Goal: Task Accomplishment & Management: Use online tool/utility

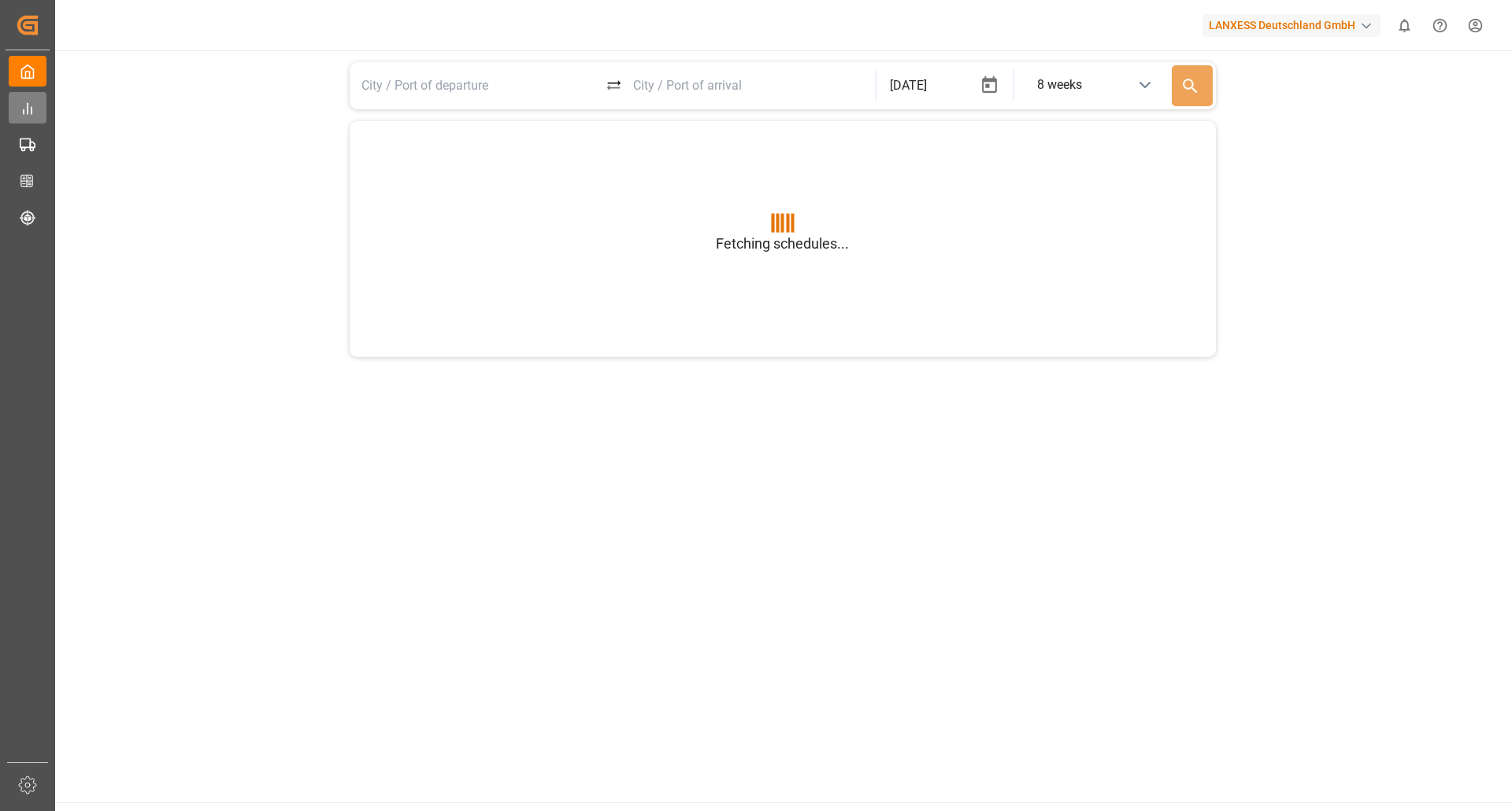
type input "BEANR"
type input "USGXX"
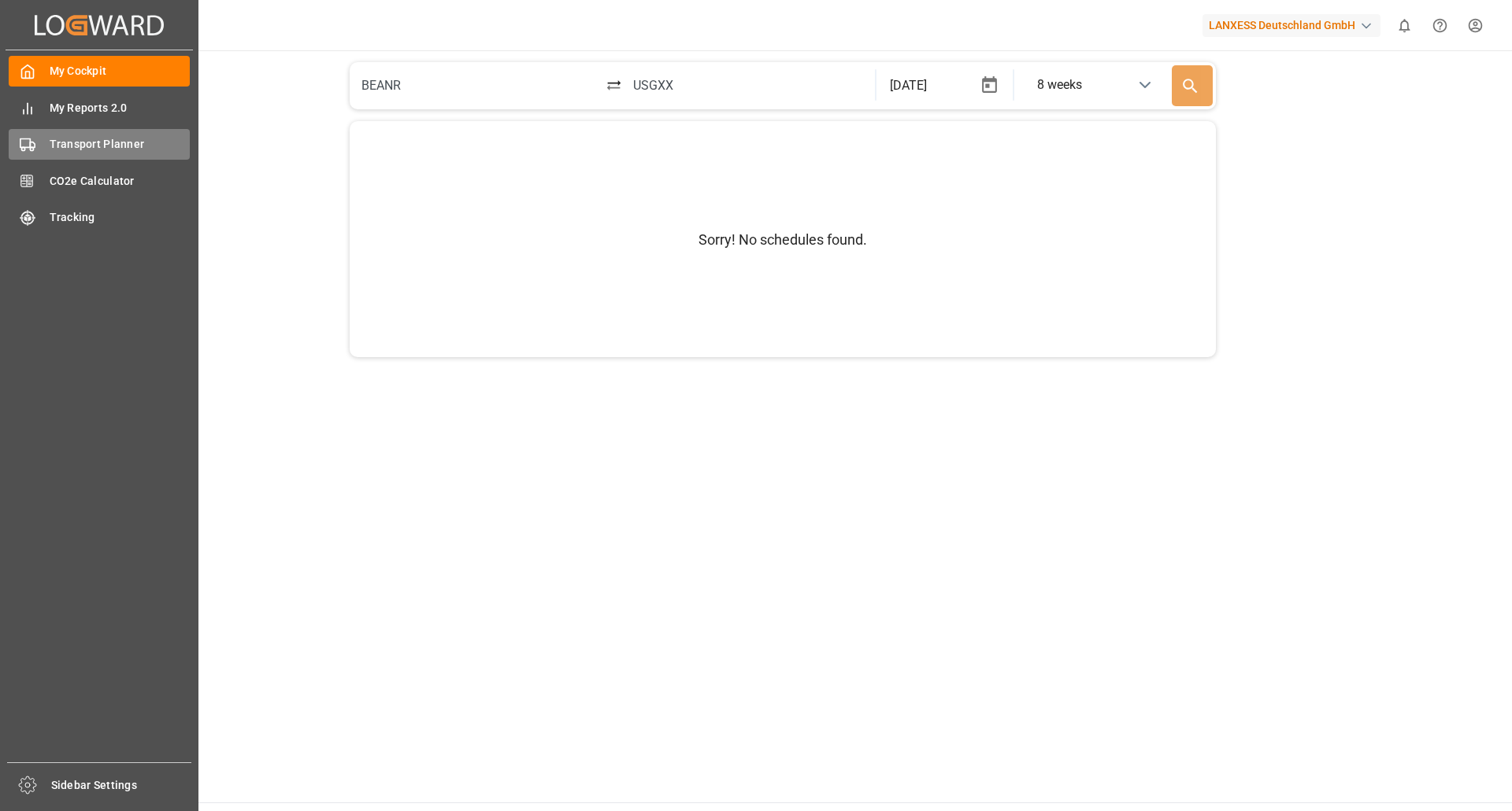
click at [104, 148] on span "Transport Planner" at bounding box center [120, 143] width 141 height 16
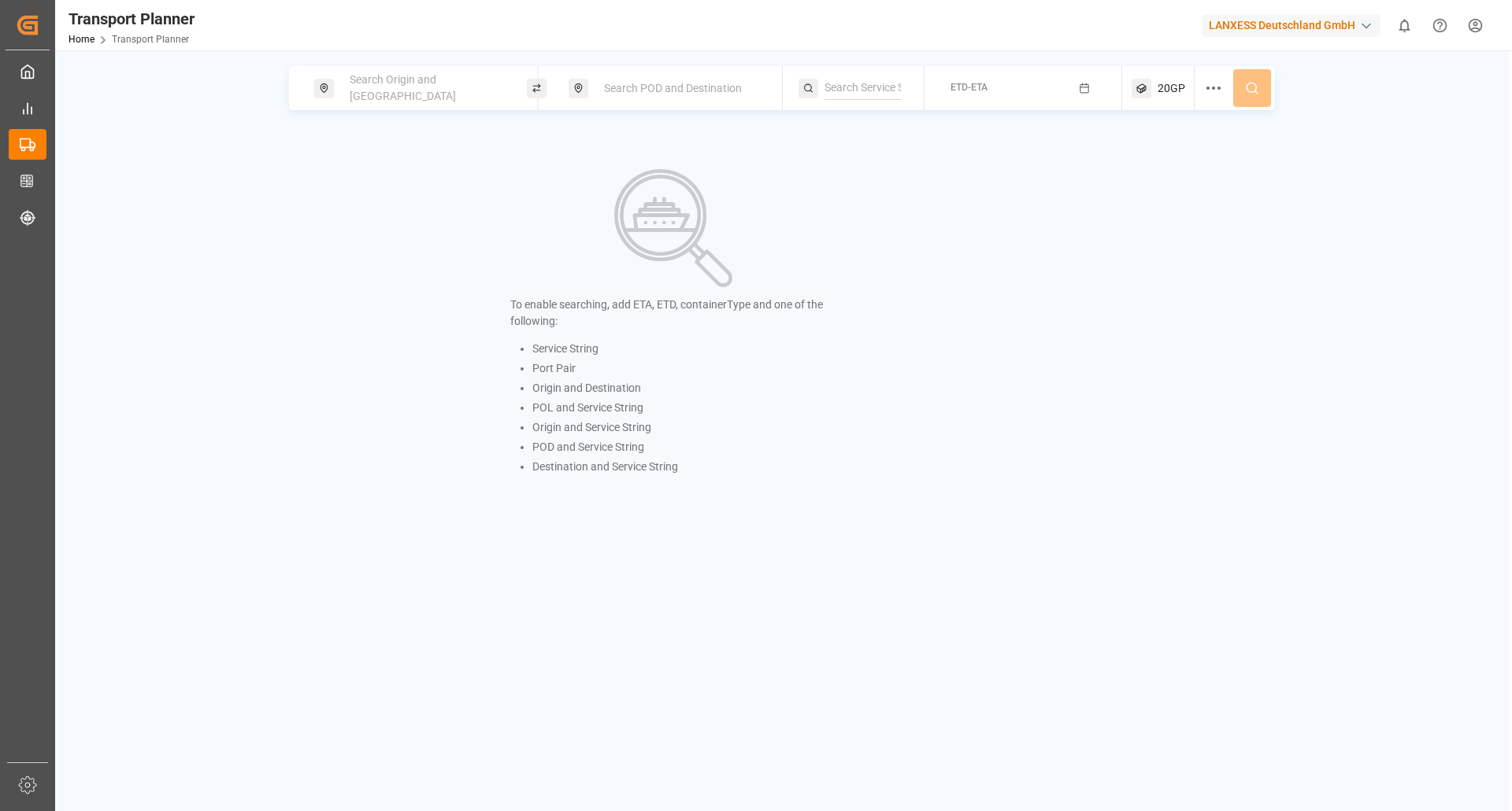
click at [368, 99] on div "Search Origin and [GEOGRAPHIC_DATA]" at bounding box center [425, 88] width 170 height 46
click at [377, 209] on input at bounding box center [412, 213] width 158 height 23
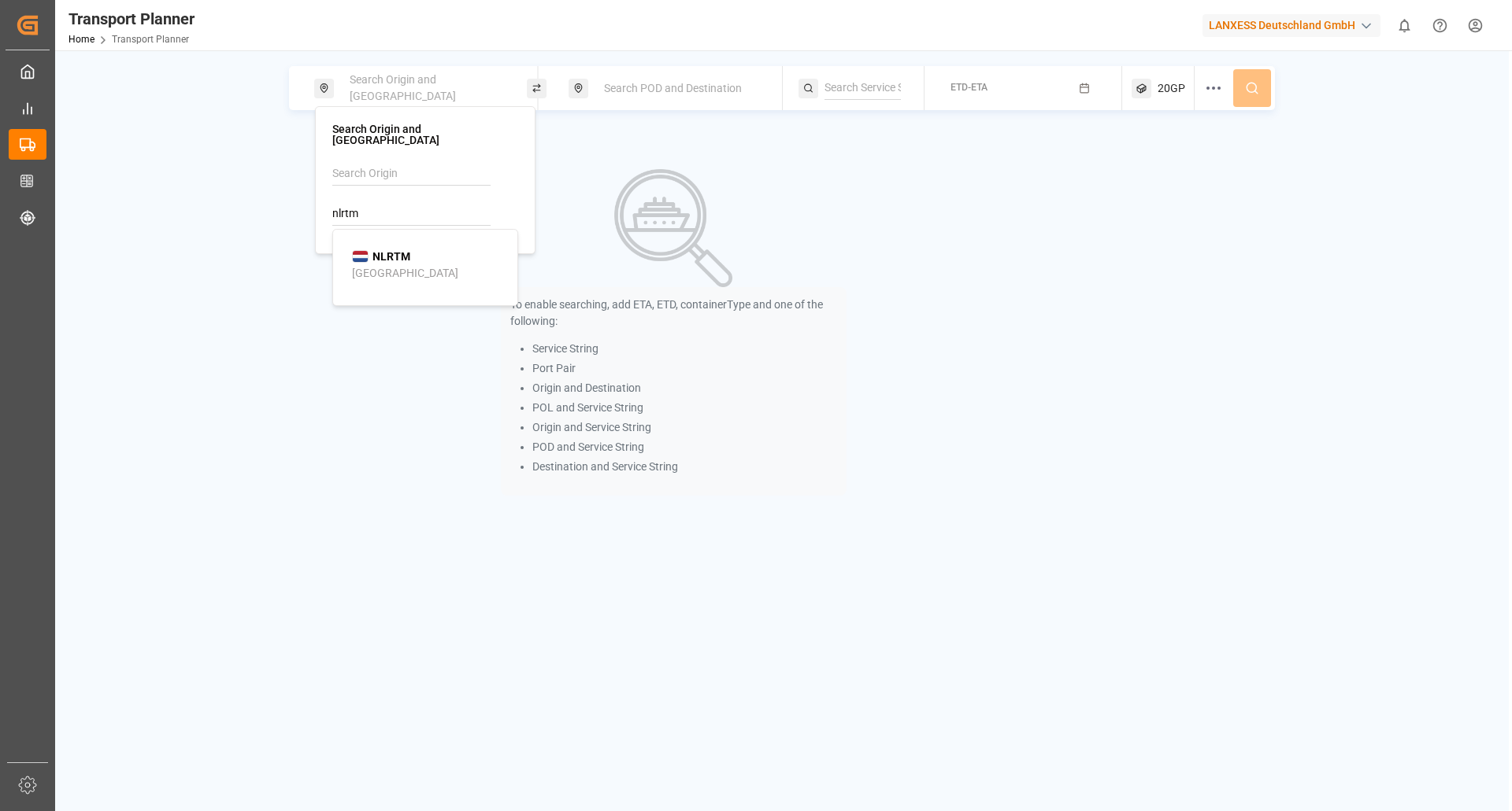
click at [385, 250] on b "NLRTM" at bounding box center [391, 256] width 38 height 13
type input "NLRTM"
click at [615, 219] on img at bounding box center [673, 228] width 118 height 118
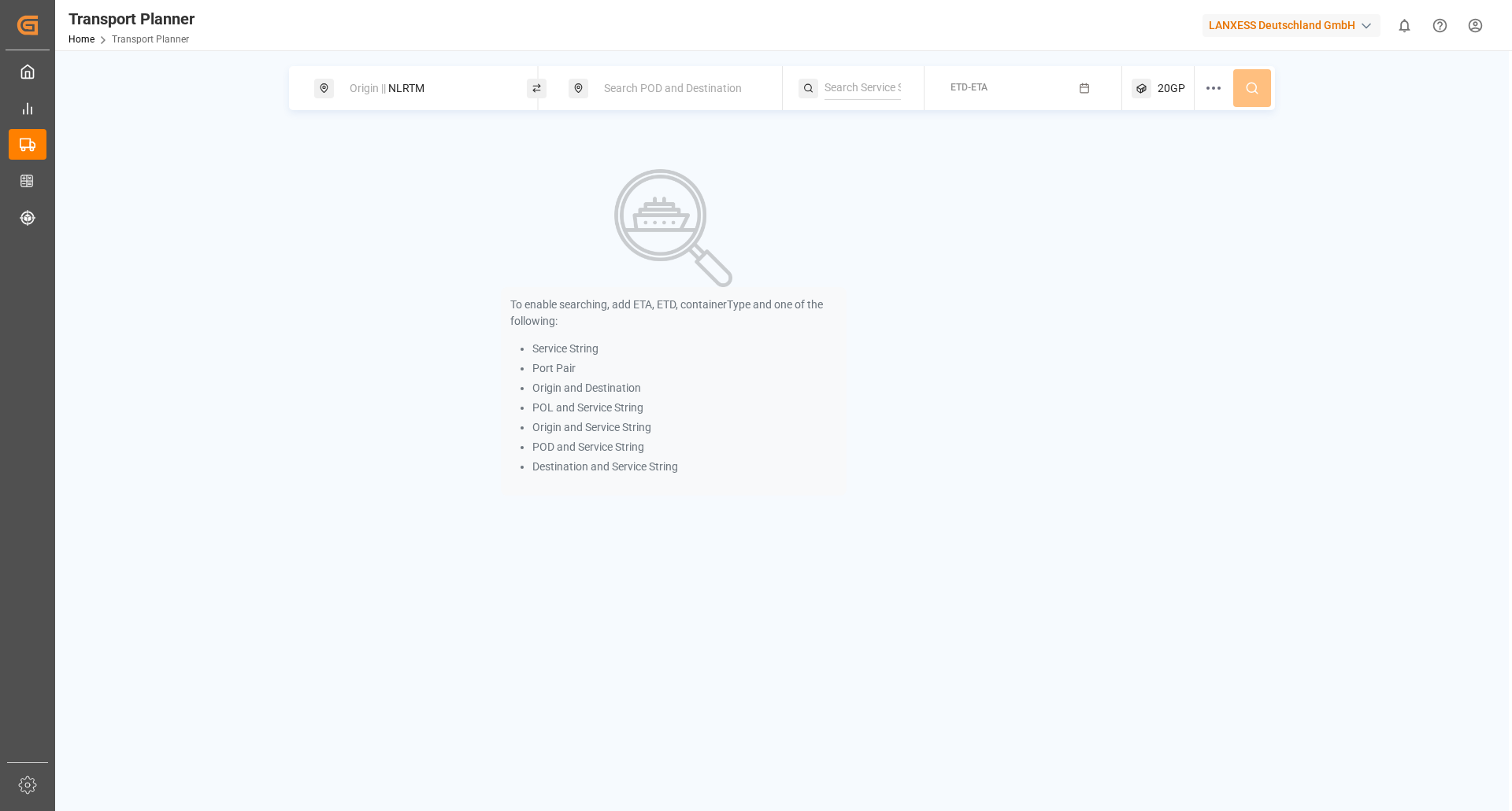
click at [603, 70] on div "Search POD and Destination" at bounding box center [674, 88] width 212 height 44
click at [614, 87] on span "Search POD and Destination" at bounding box center [673, 88] width 138 height 13
click at [641, 198] on input at bounding box center [666, 203] width 158 height 23
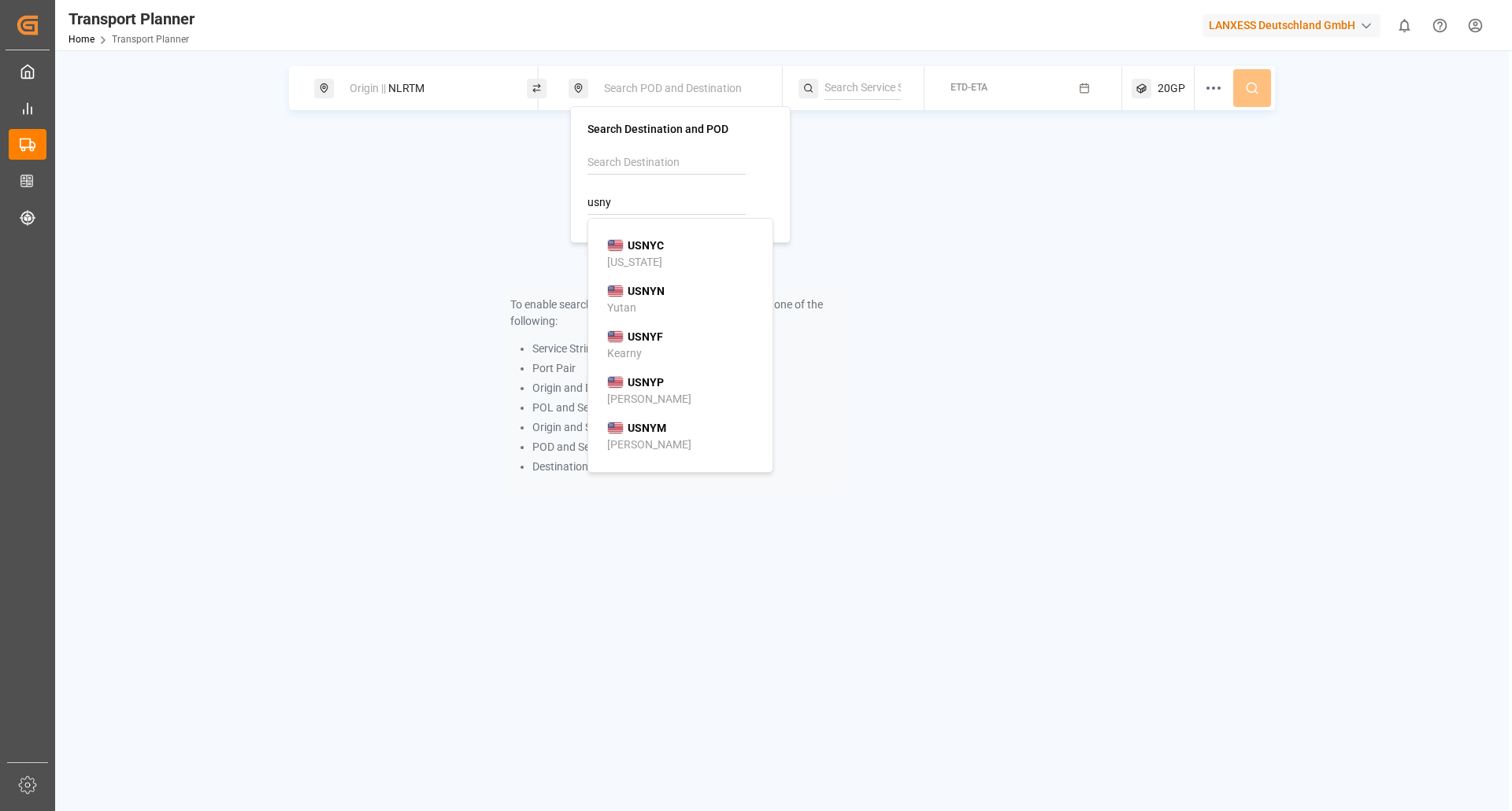
click at [632, 245] on b "USNYC" at bounding box center [646, 245] width 36 height 13
type input "USNYC"
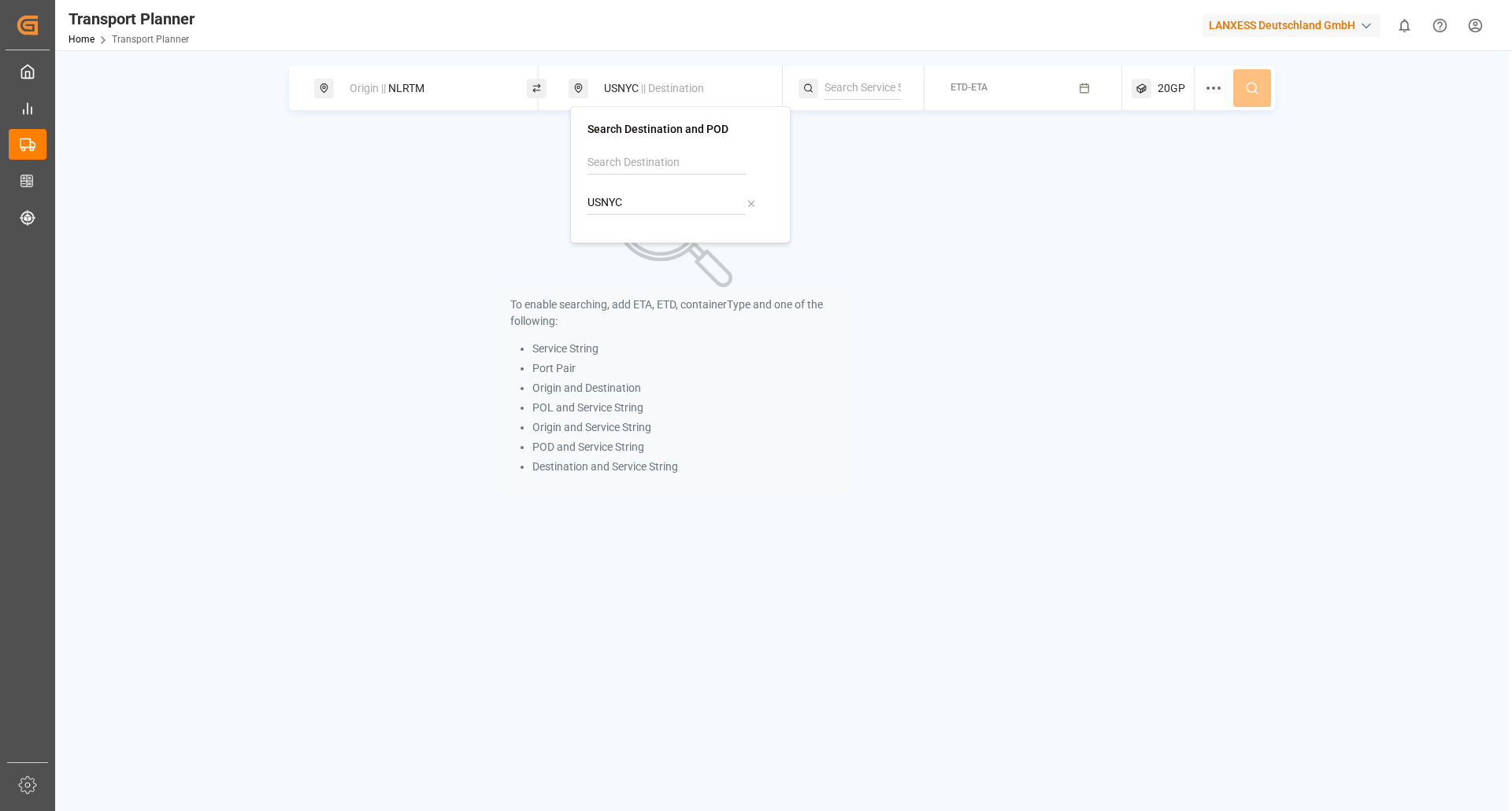
click at [934, 218] on div "To enable searching, add ETA, ETD, containerType and one of the following: Serv…" at bounding box center [673, 332] width 769 height 406
click at [961, 79] on div "ETD-ETA" at bounding box center [969, 88] width 37 height 20
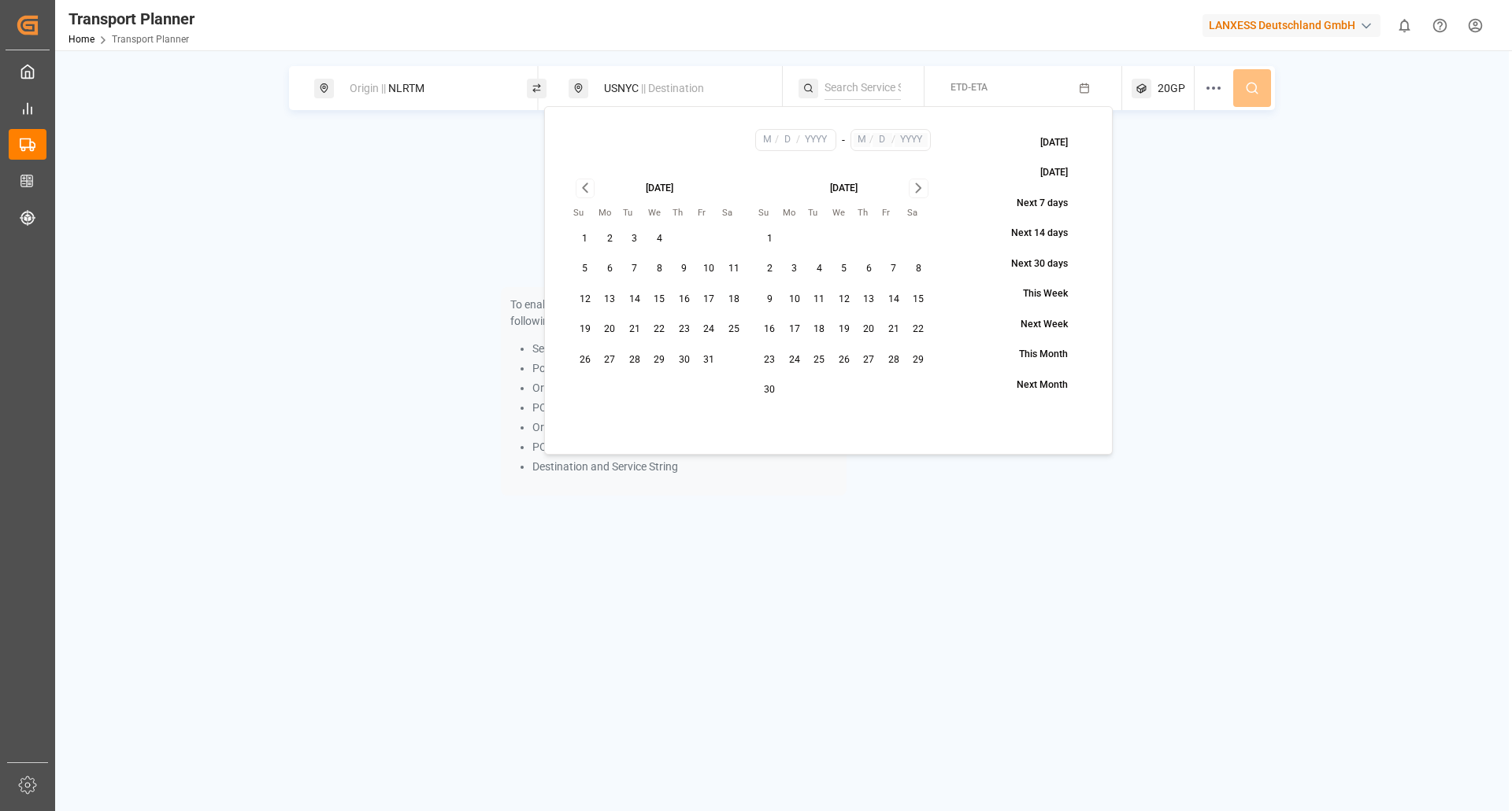
click at [586, 192] on icon "Go to previous month" at bounding box center [585, 188] width 4 height 9
click at [376, 239] on div "To enable searching, add ETA, ETD, containerType and one of the following: Serv…" at bounding box center [673, 332] width 769 height 406
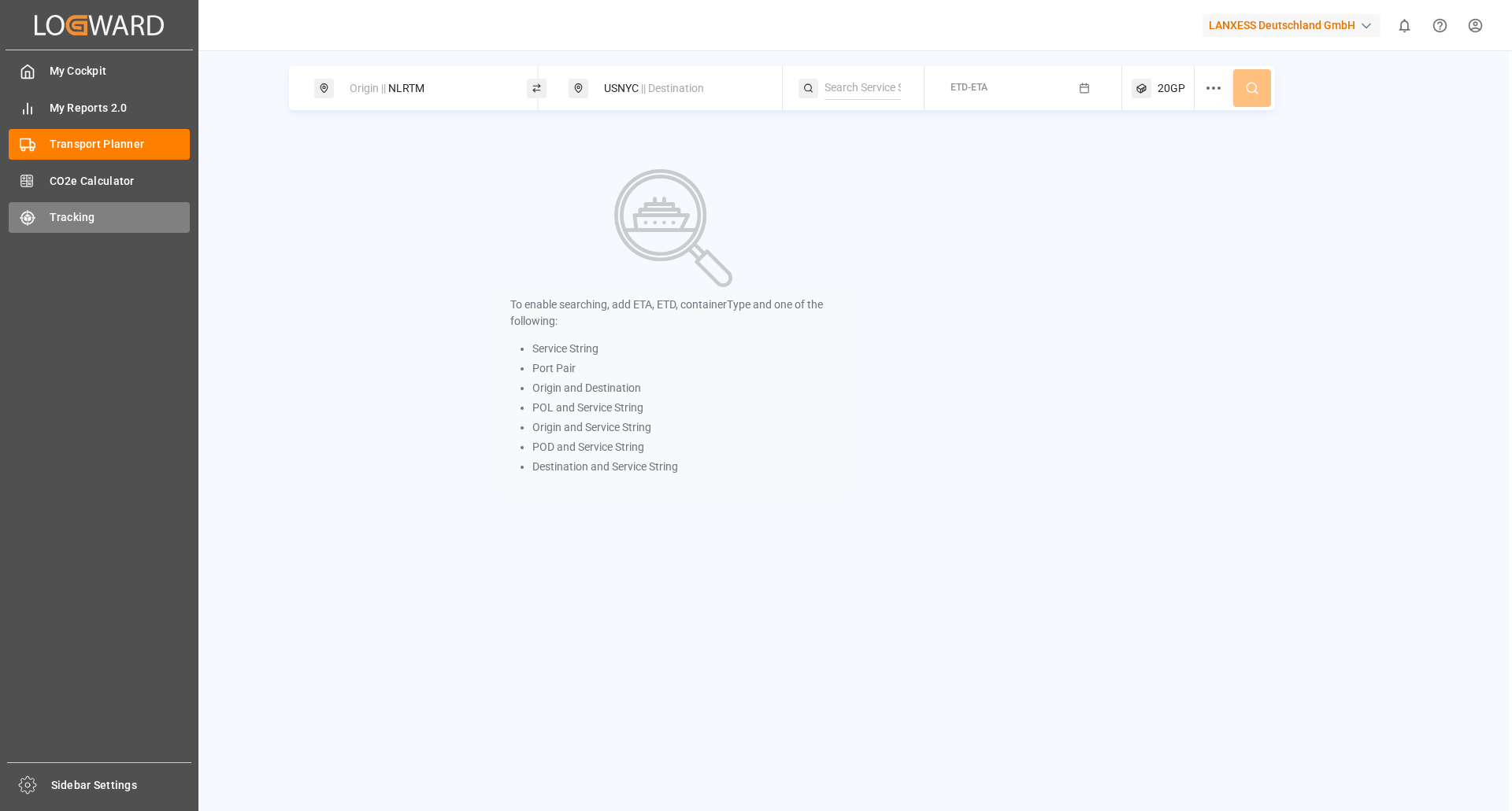
click at [81, 216] on span "Tracking" at bounding box center [120, 217] width 141 height 16
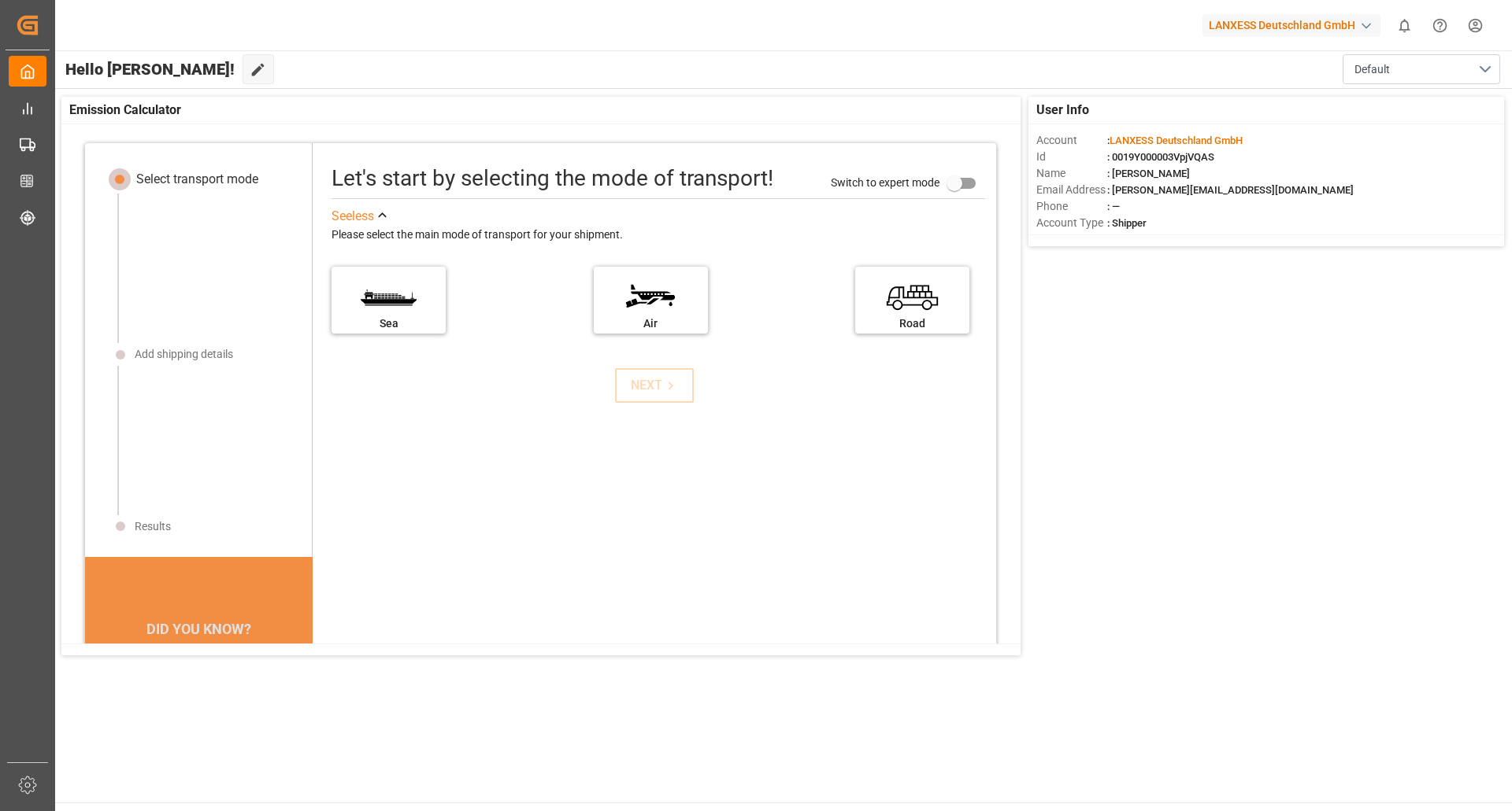
click at [395, 337] on div "[GEOGRAPHIC_DATA]" at bounding box center [658, 305] width 653 height 95
click at [395, 319] on div "Sea" at bounding box center [389, 328] width 118 height 20
click at [0, 0] on input "Sea" at bounding box center [0, 0] width 0 height 0
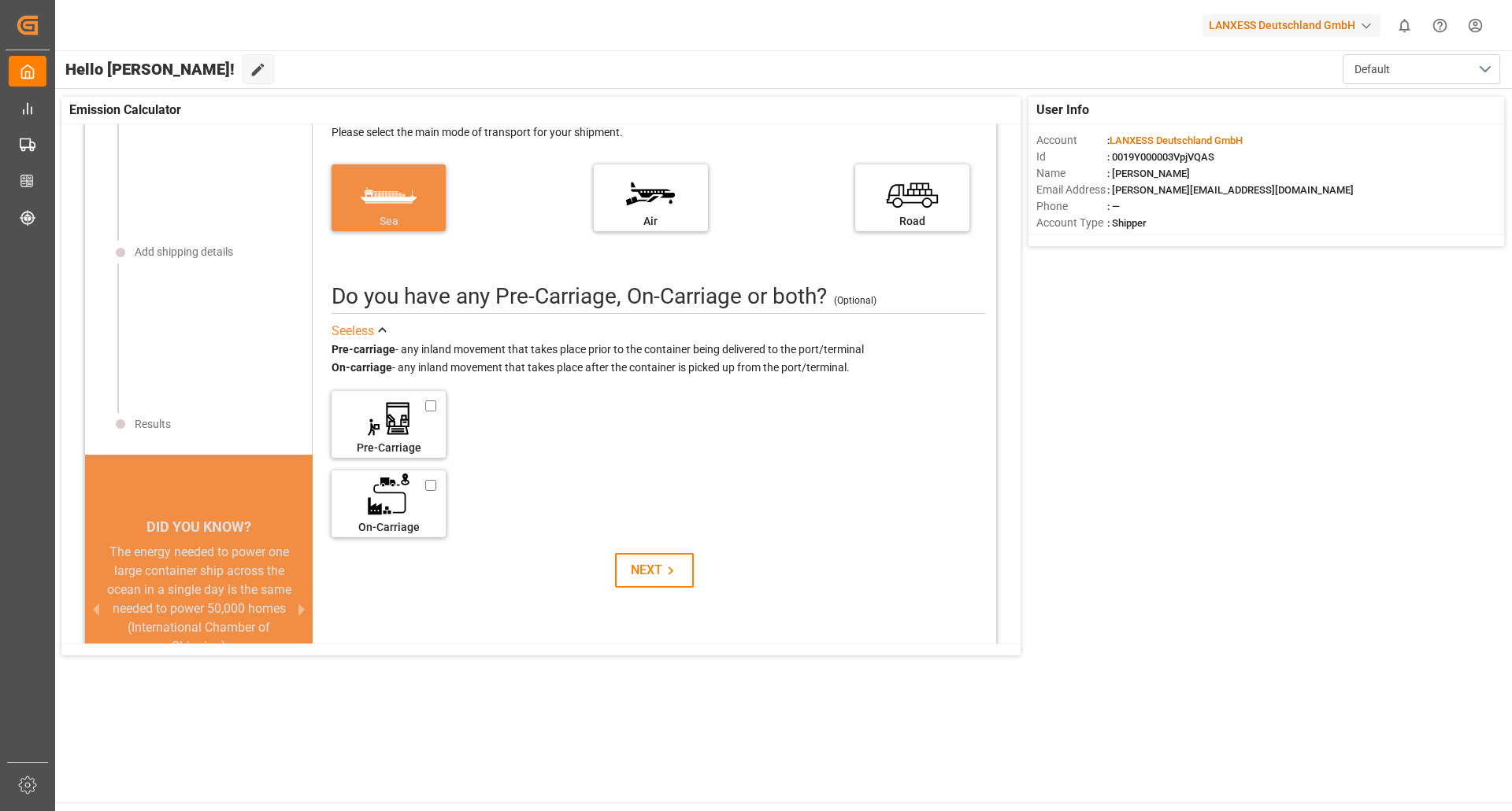
scroll to position [209, 0]
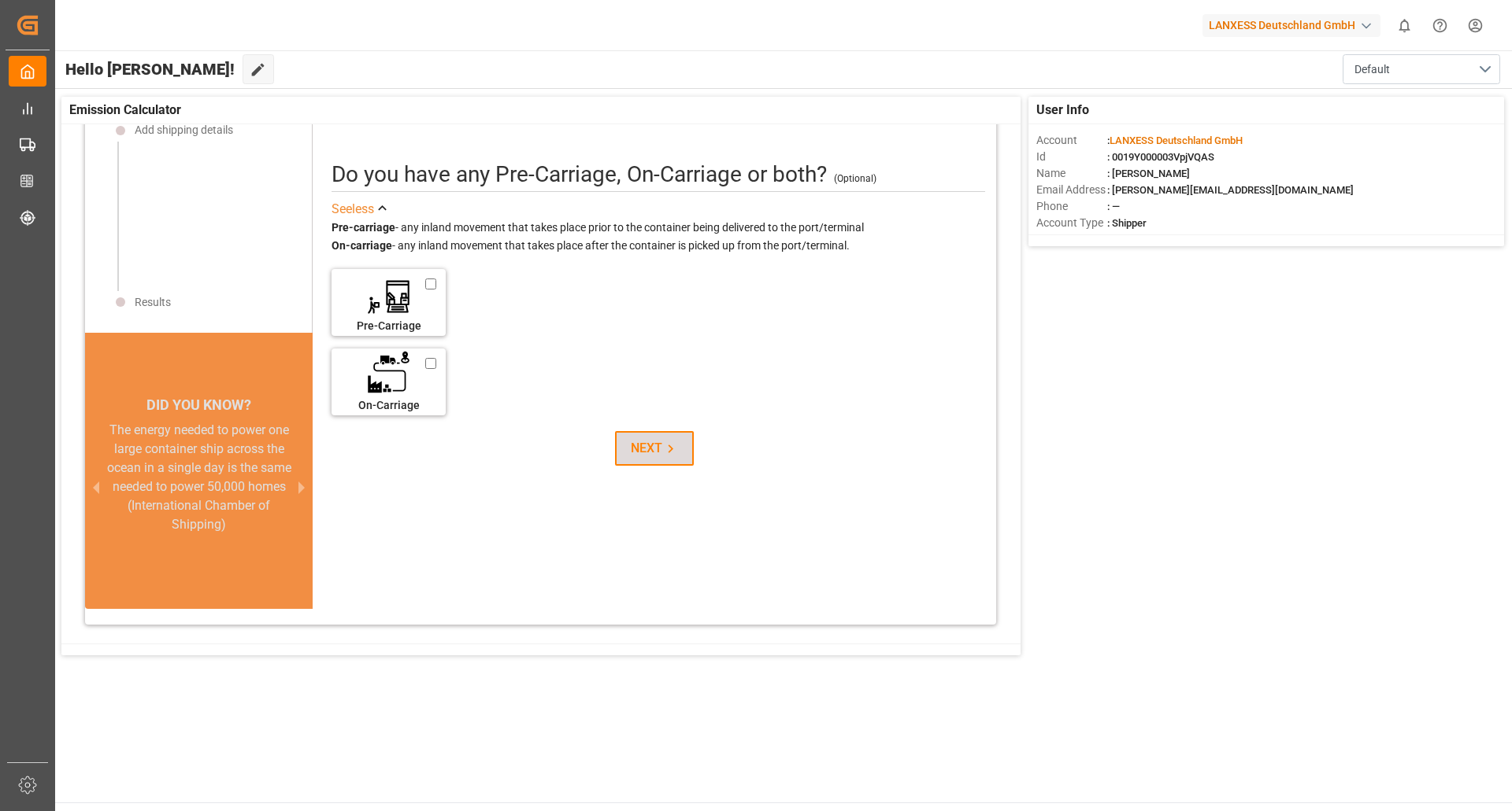
click at [653, 459] on button "NEXT" at bounding box center [654, 448] width 79 height 34
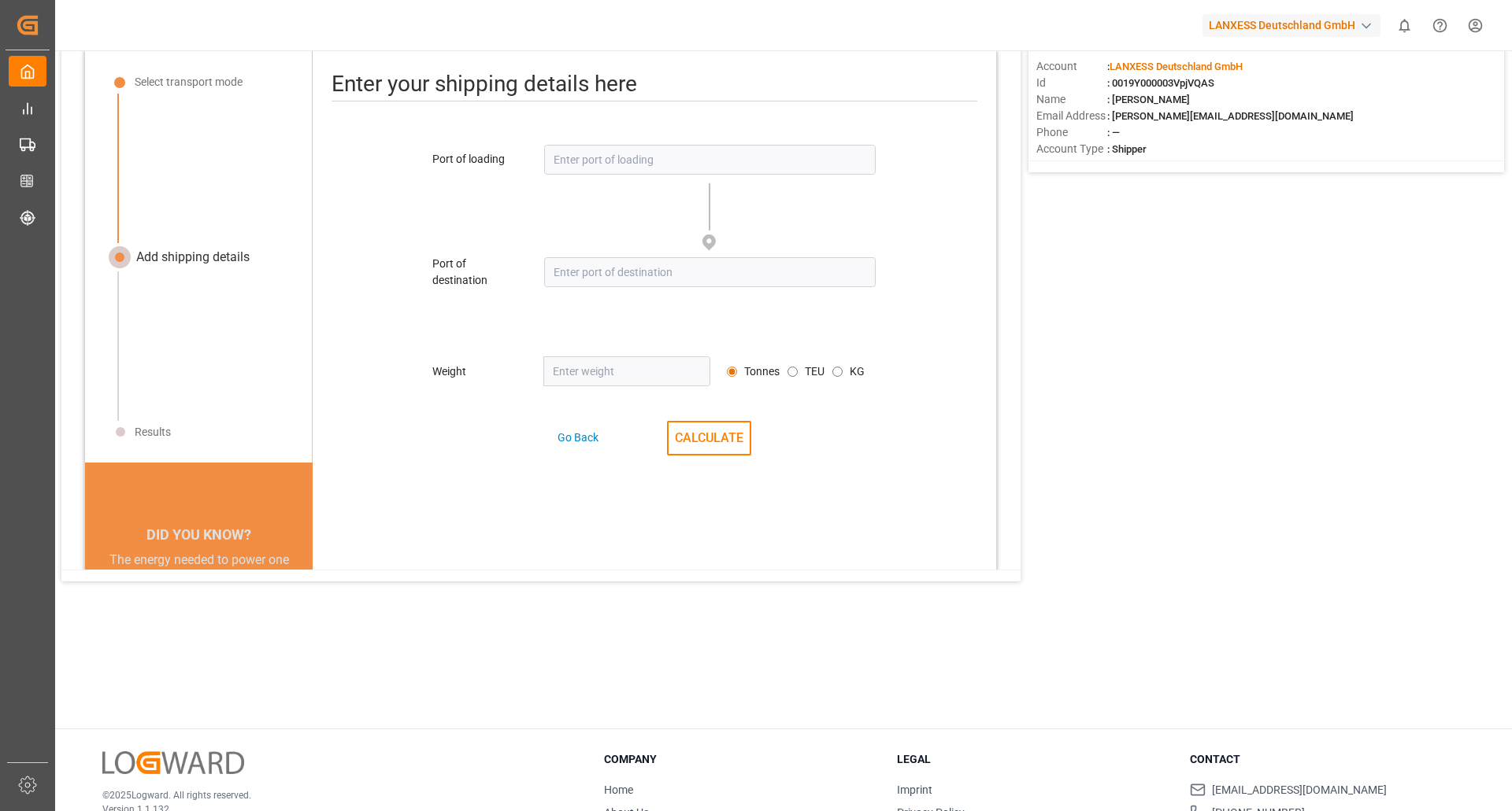
scroll to position [19, 0]
click at [519, 451] on div "Go Back CALCULATE" at bounding box center [654, 440] width 683 height 34
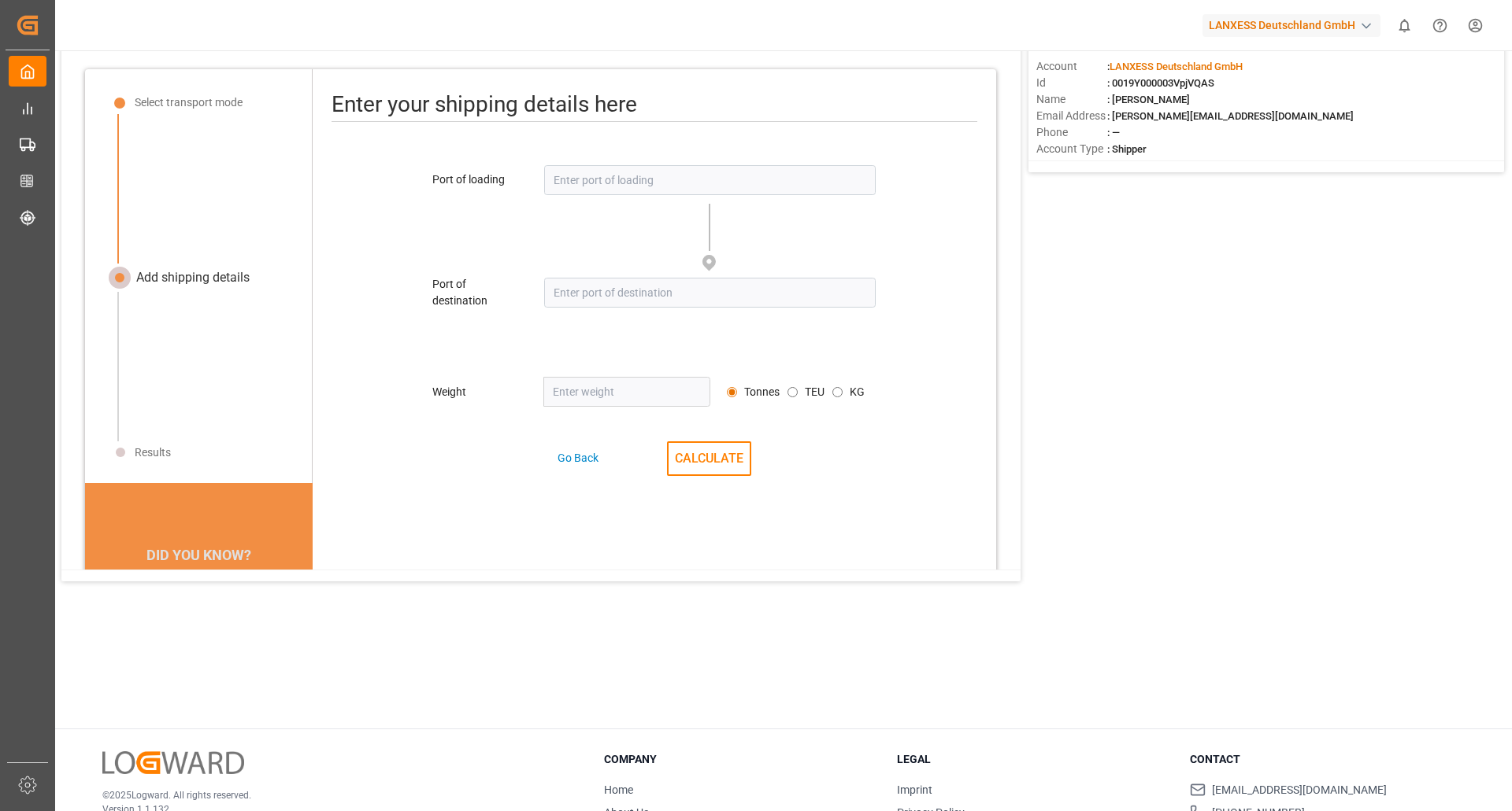
scroll to position [0, 0]
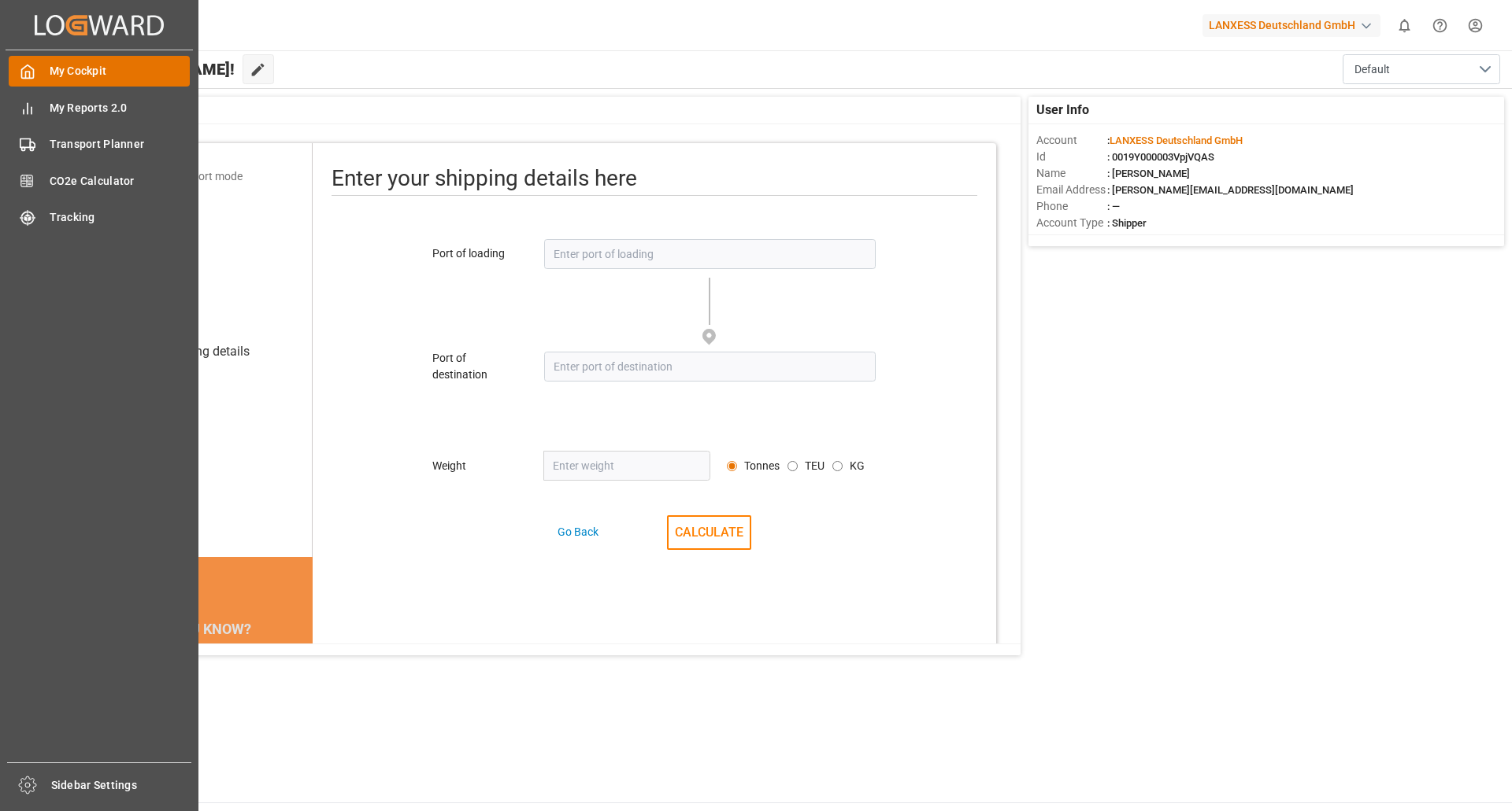
click at [111, 70] on span "My Cockpit" at bounding box center [120, 70] width 141 height 16
click at [72, 147] on span "Transport Planner" at bounding box center [120, 143] width 141 height 16
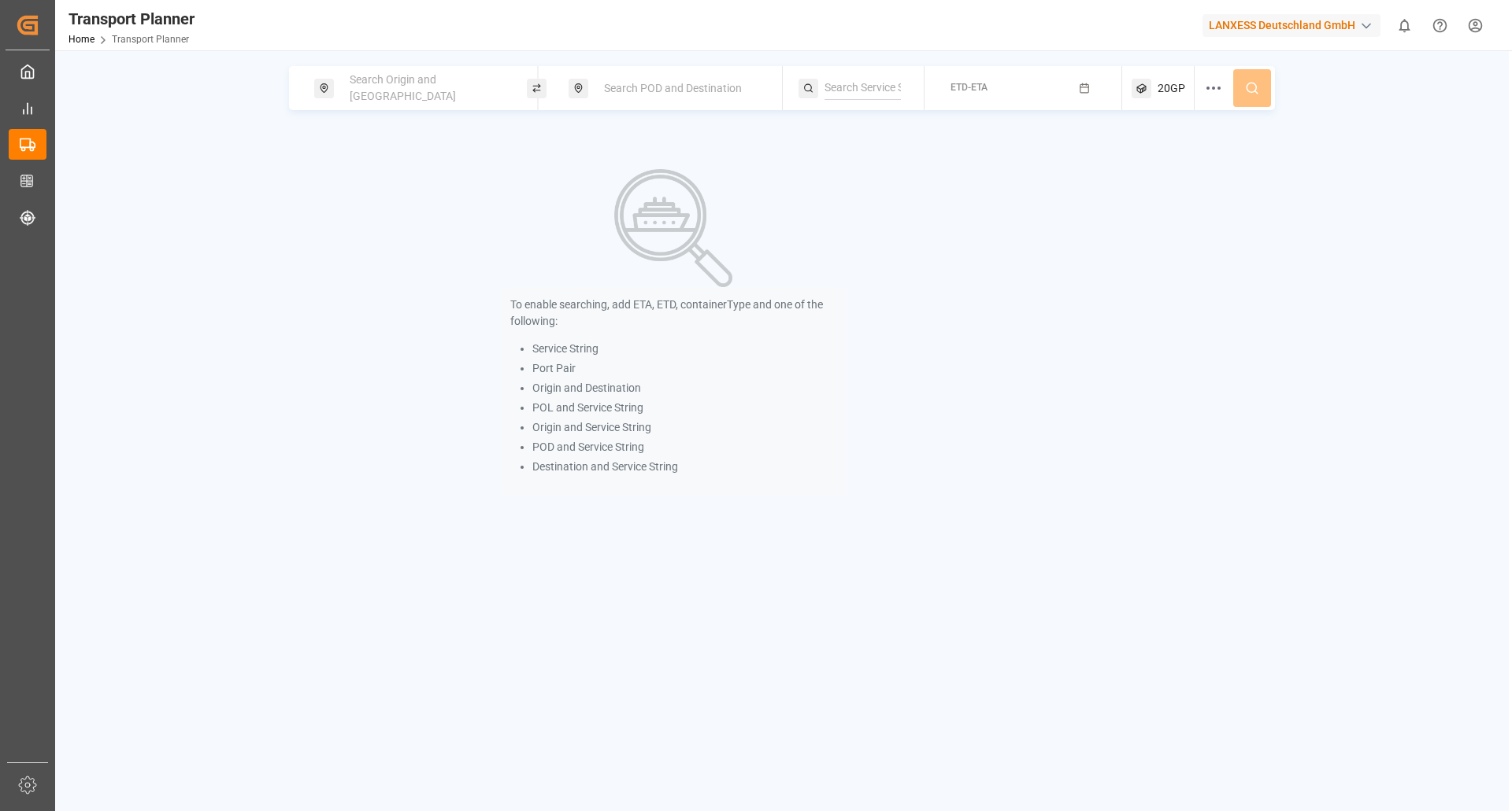
click at [135, 17] on div "Transport Planner" at bounding box center [132, 18] width 126 height 23
click at [94, 21] on div "Transport Planner" at bounding box center [132, 18] width 126 height 23
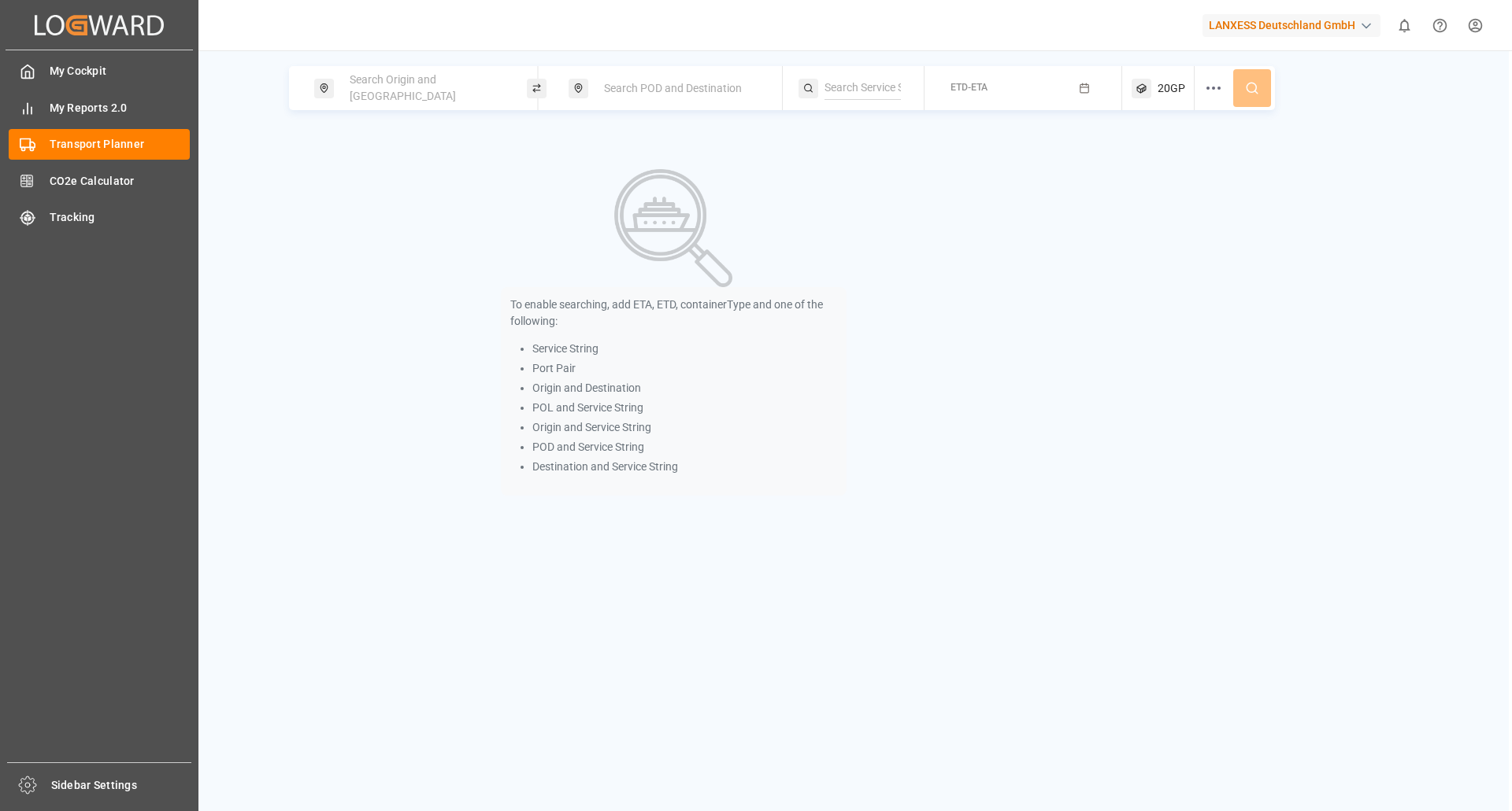
click at [61, 27] on icon at bounding box center [55, 24] width 18 height 21
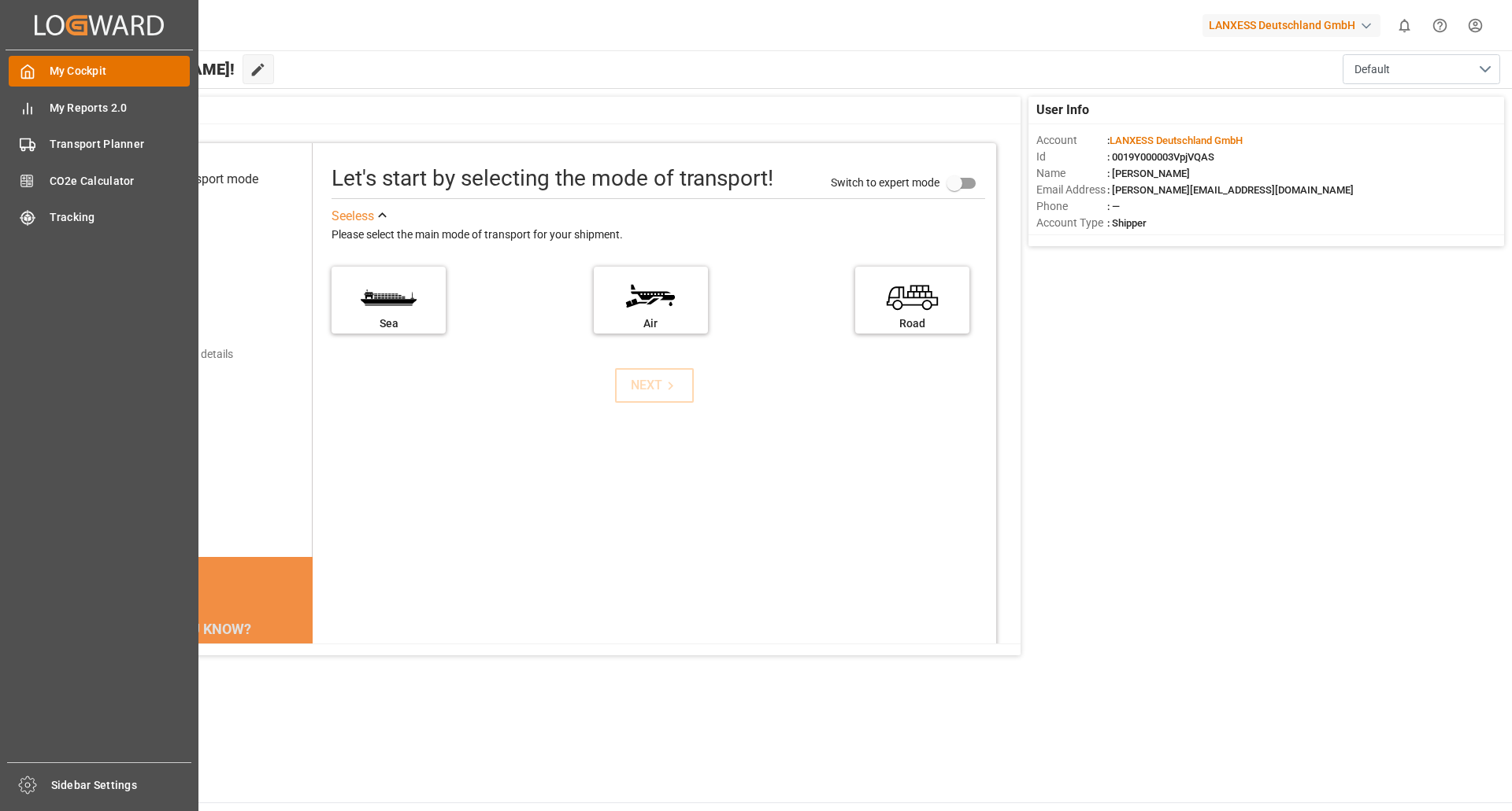
click at [85, 82] on div "My Cockpit My Cockpit" at bounding box center [99, 71] width 181 height 31
click at [86, 80] on span "My Cockpit" at bounding box center [120, 70] width 141 height 16
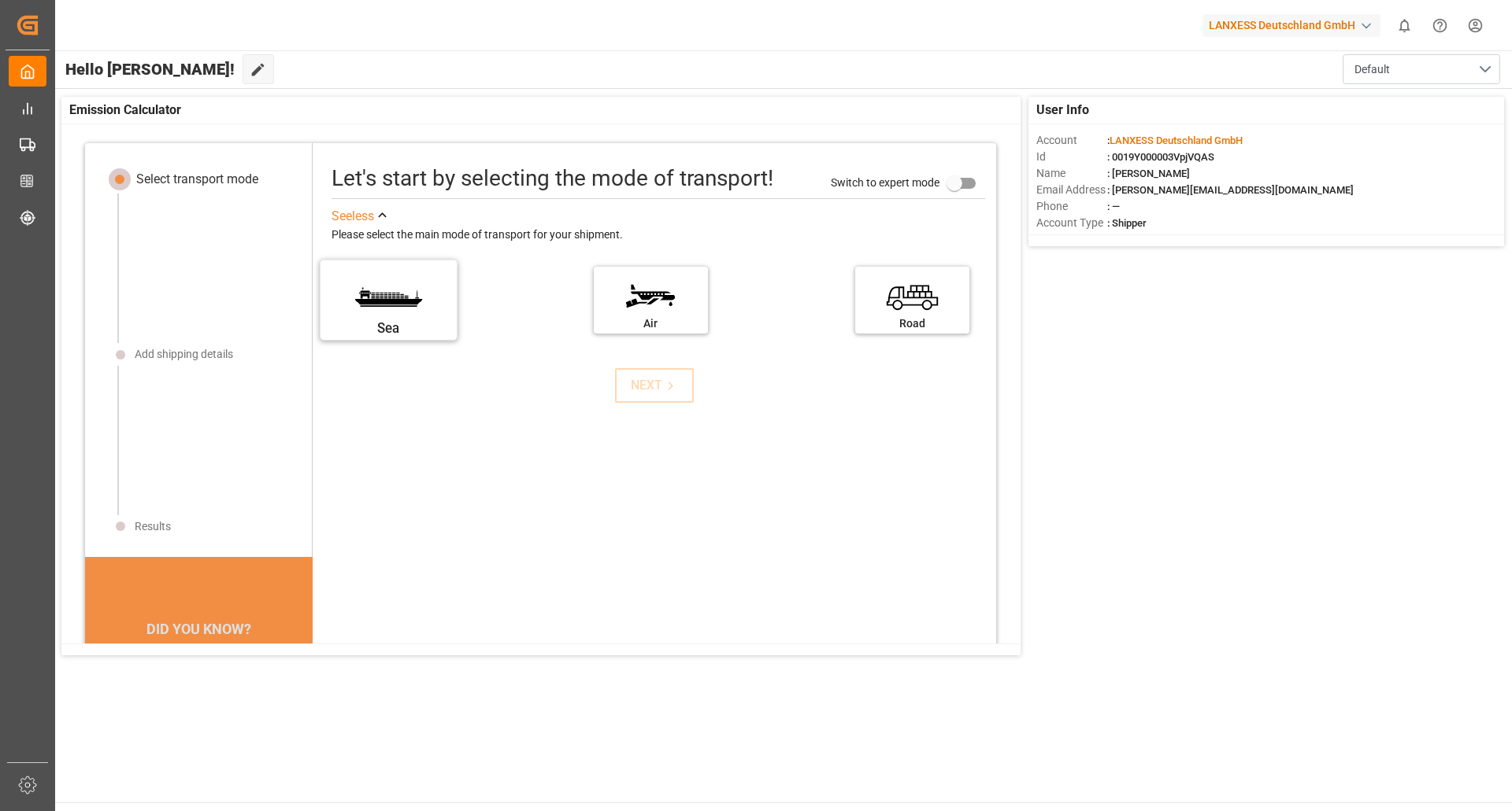
click at [413, 326] on div "Sea" at bounding box center [389, 328] width 118 height 20
click at [0, 0] on input "Sea" at bounding box center [0, 0] width 0 height 0
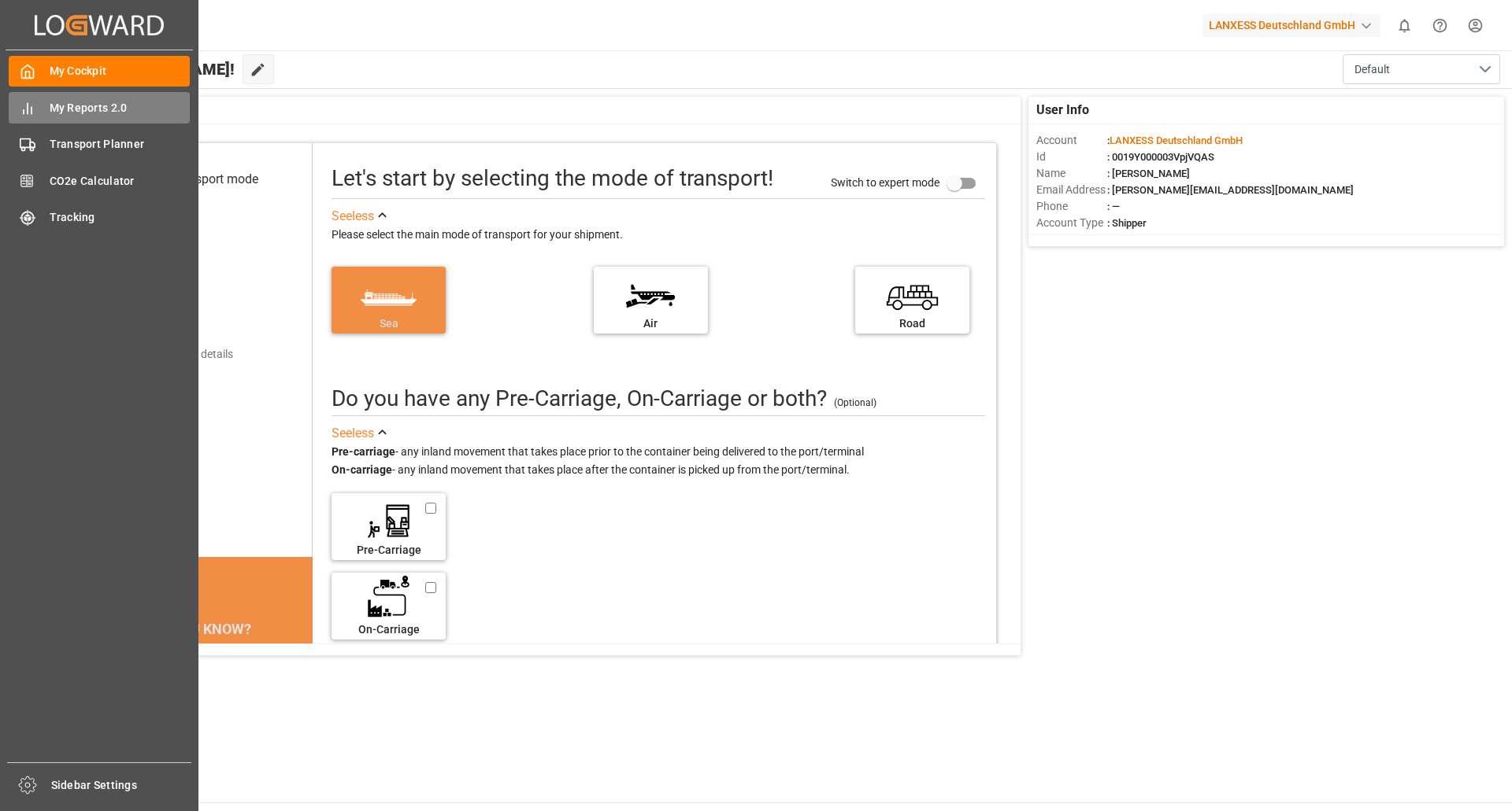
click at [103, 115] on span "My Reports 2.0" at bounding box center [120, 107] width 141 height 16
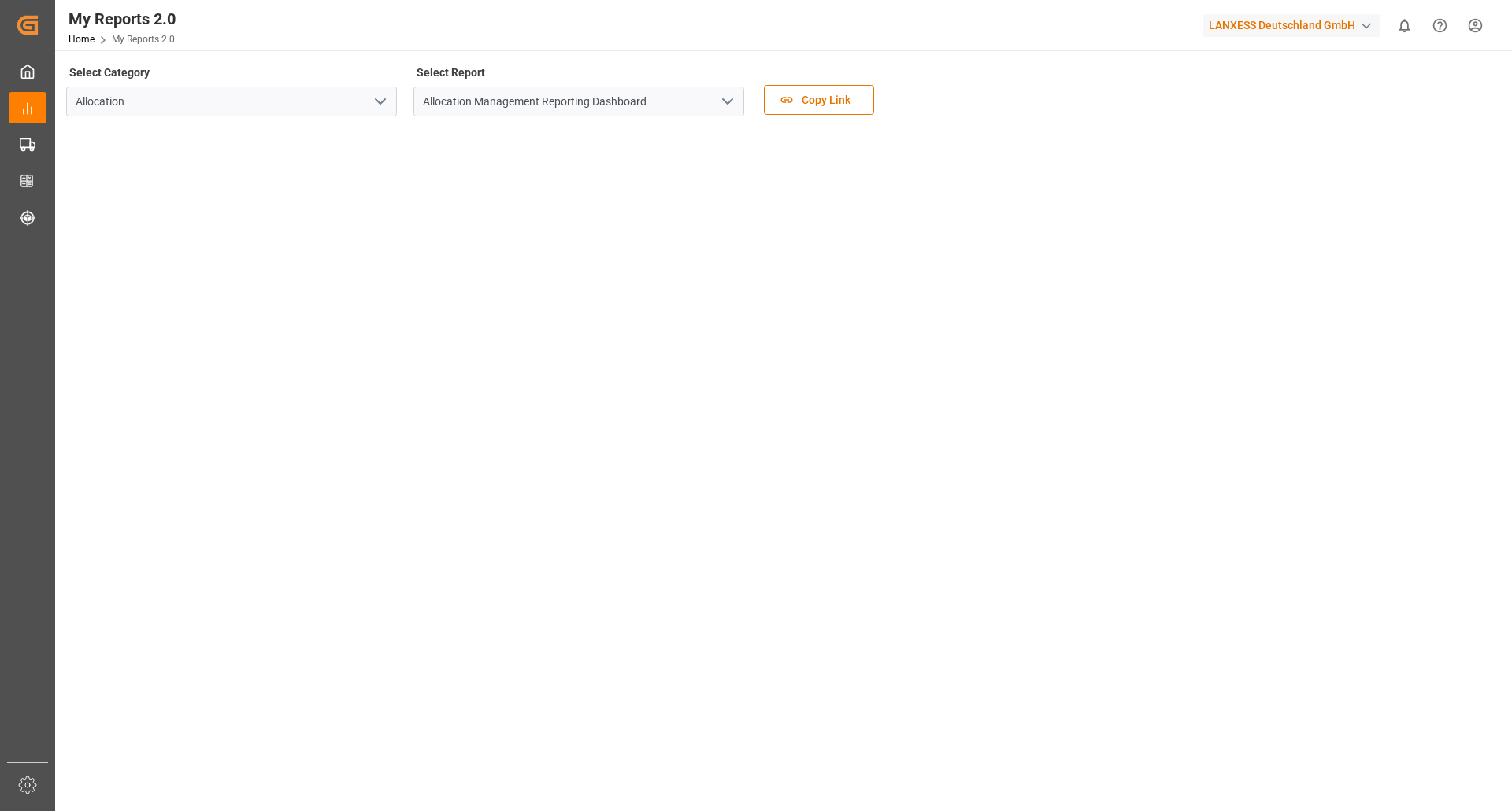
click at [56, 399] on main "Select Category Allocation Select Report Allocation Management Reporting Dashbo…" at bounding box center [781, 437] width 1454 height 753
